Goal: Information Seeking & Learning: Compare options

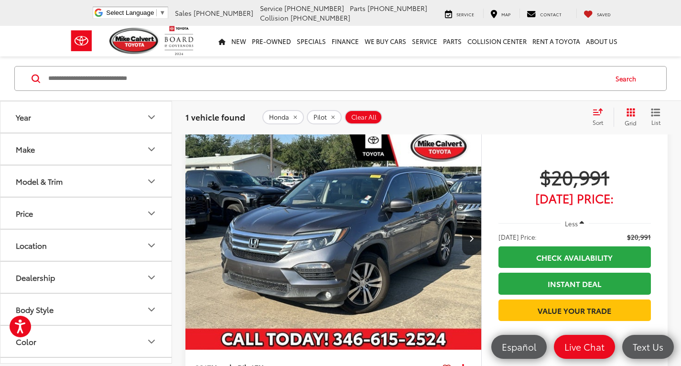
click at [128, 157] on button "Make" at bounding box center [86, 148] width 172 height 31
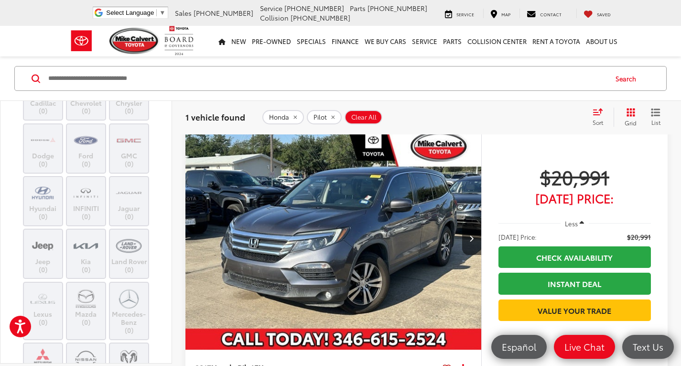
scroll to position [48, 0]
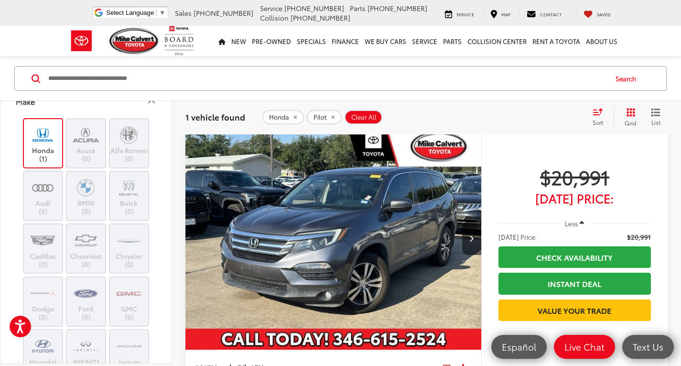
click at [47, 139] on img at bounding box center [43, 135] width 26 height 22
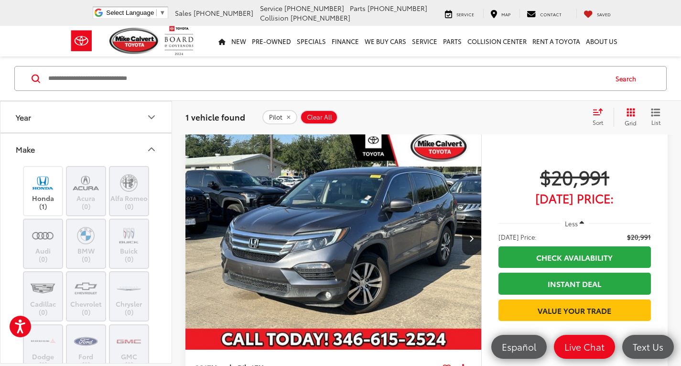
click at [288, 116] on icon "remove Pilot" at bounding box center [288, 117] width 3 height 3
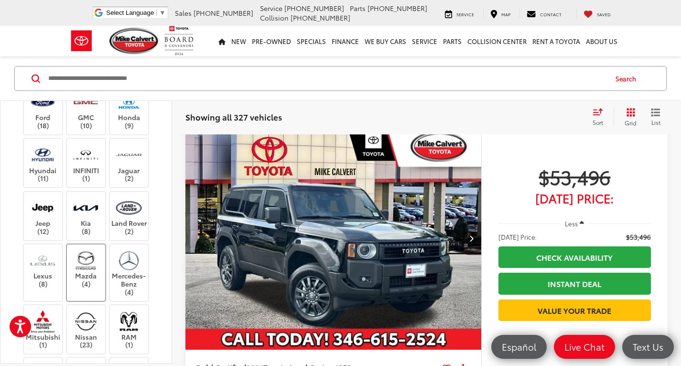
scroll to position [335, 0]
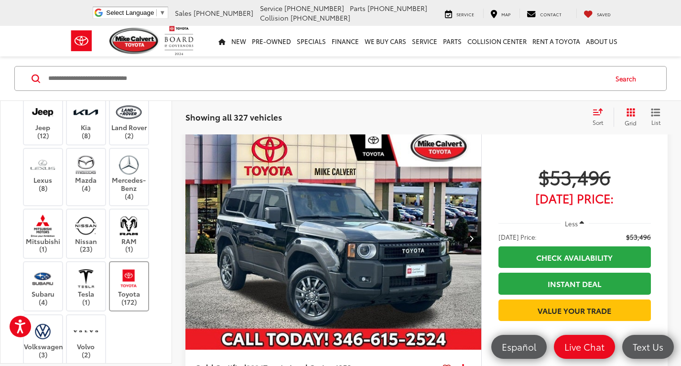
click at [127, 280] on img at bounding box center [129, 278] width 26 height 22
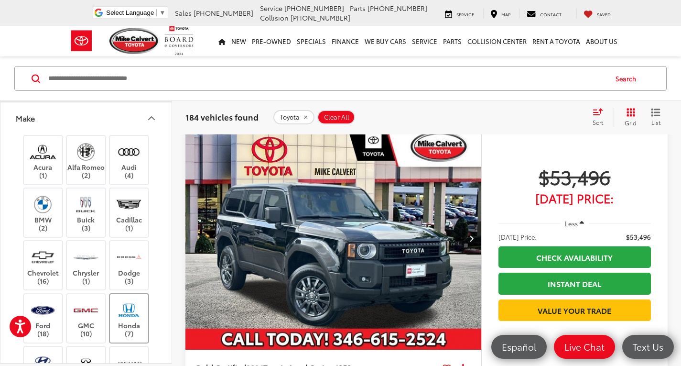
scroll to position [48, 0]
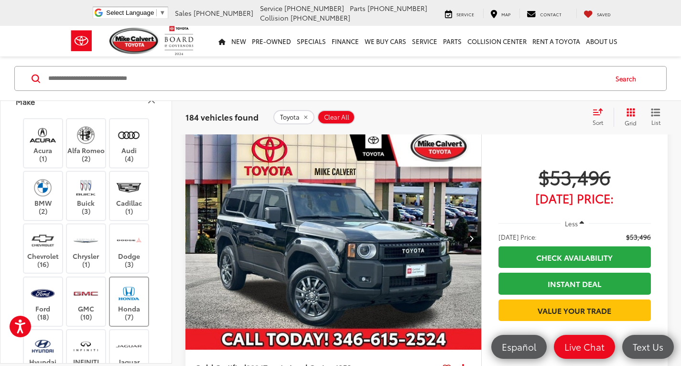
click at [142, 290] on label "Honda (7)" at bounding box center [129, 301] width 39 height 39
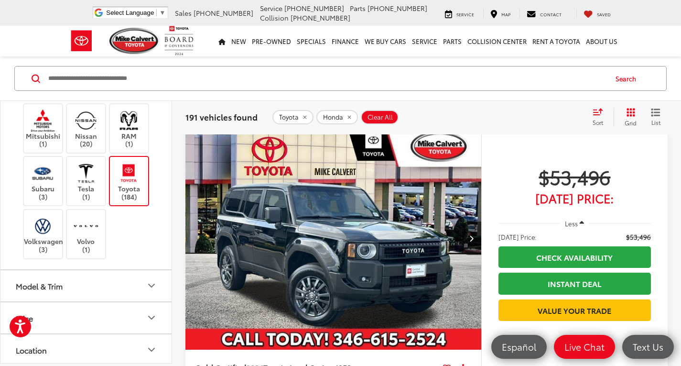
scroll to position [526, 0]
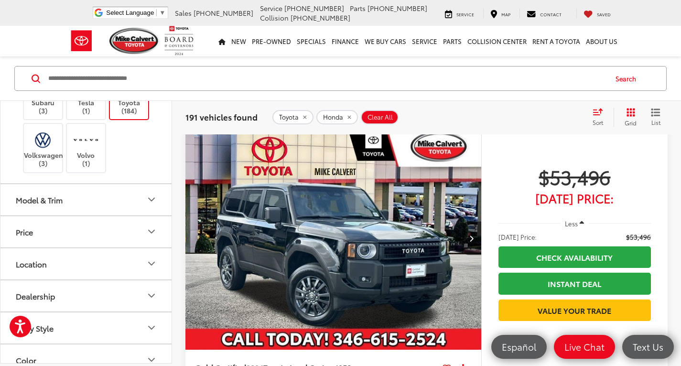
click at [154, 196] on icon "Model & Trim" at bounding box center [151, 199] width 11 height 11
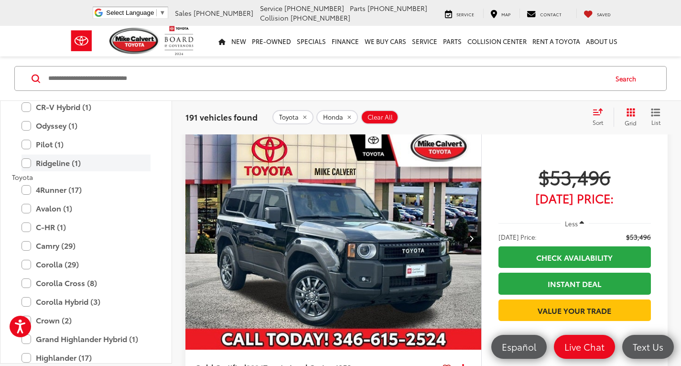
scroll to position [669, 0]
click at [30, 263] on label "Corolla (29)" at bounding box center [86, 263] width 129 height 17
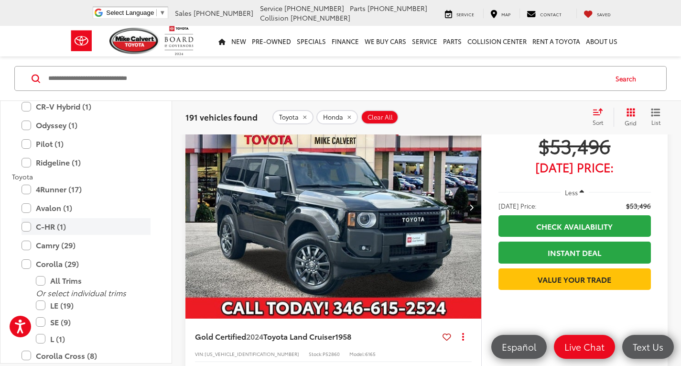
scroll to position [48, 0]
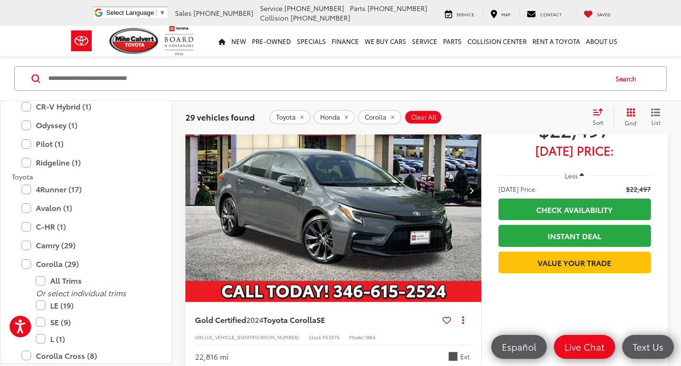
click at [345, 117] on icon "remove Honda" at bounding box center [346, 117] width 3 height 3
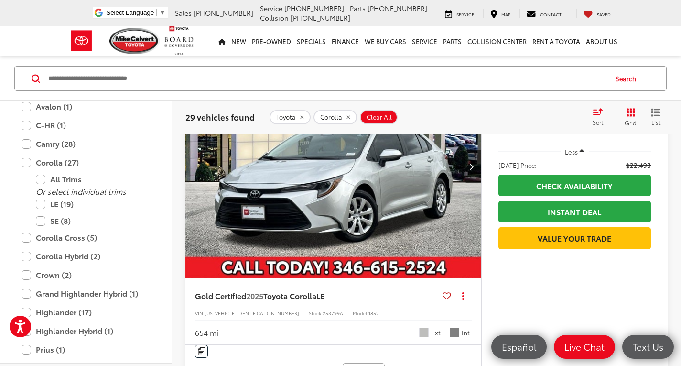
scroll to position [813, 0]
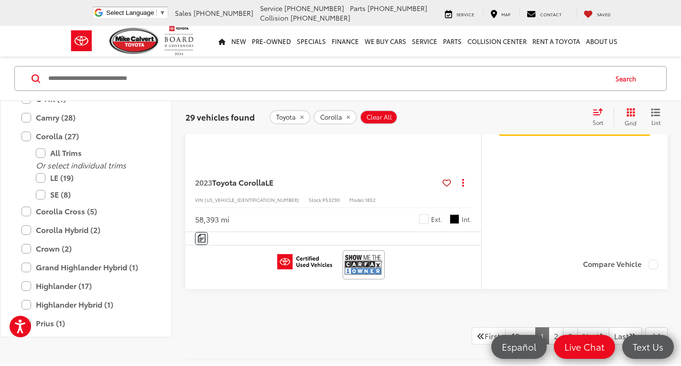
click at [634, 112] on icon "Grid View" at bounding box center [631, 112] width 9 height 9
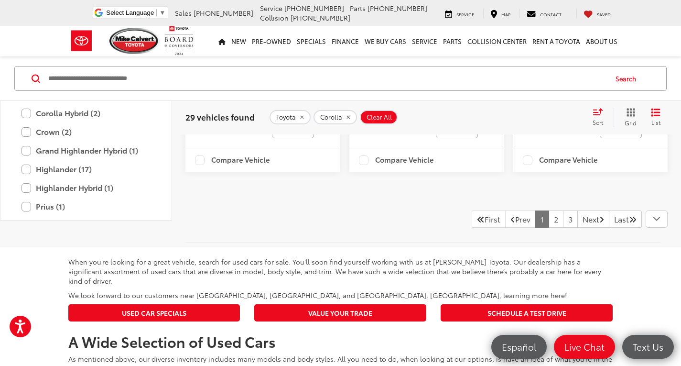
scroll to position [1574, 0]
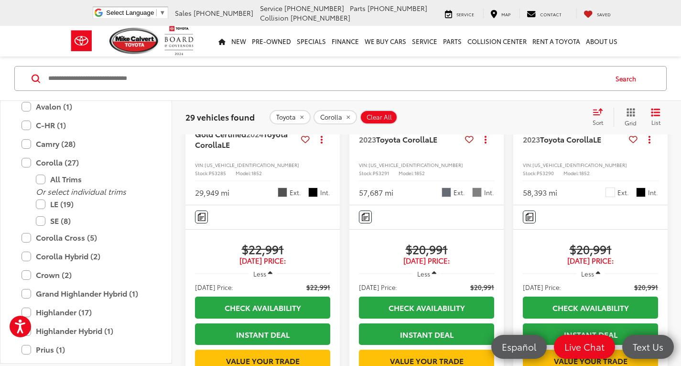
click at [595, 116] on div "Sort" at bounding box center [601, 117] width 26 height 19
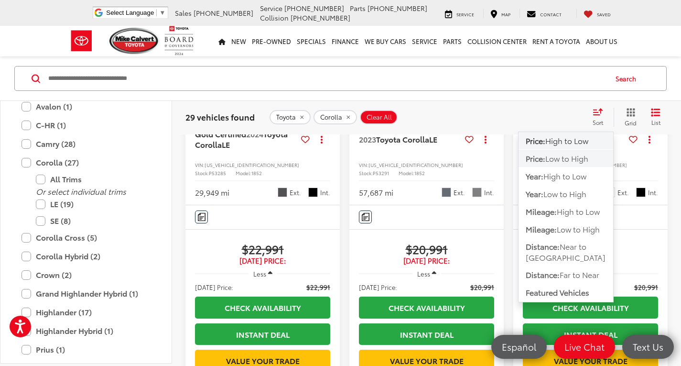
click at [570, 159] on span "Low to High" at bounding box center [566, 157] width 43 height 11
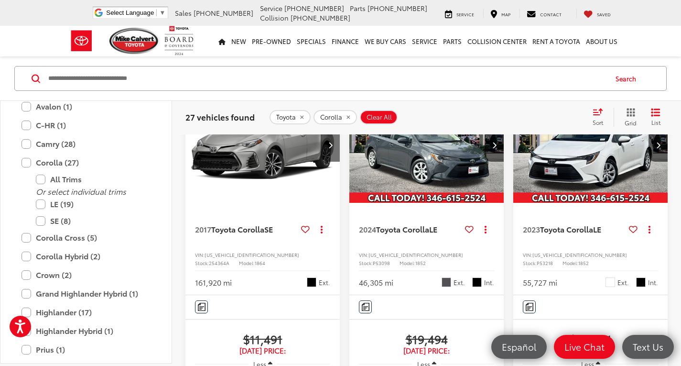
scroll to position [96, 0]
